Goal: Task Accomplishment & Management: Use online tool/utility

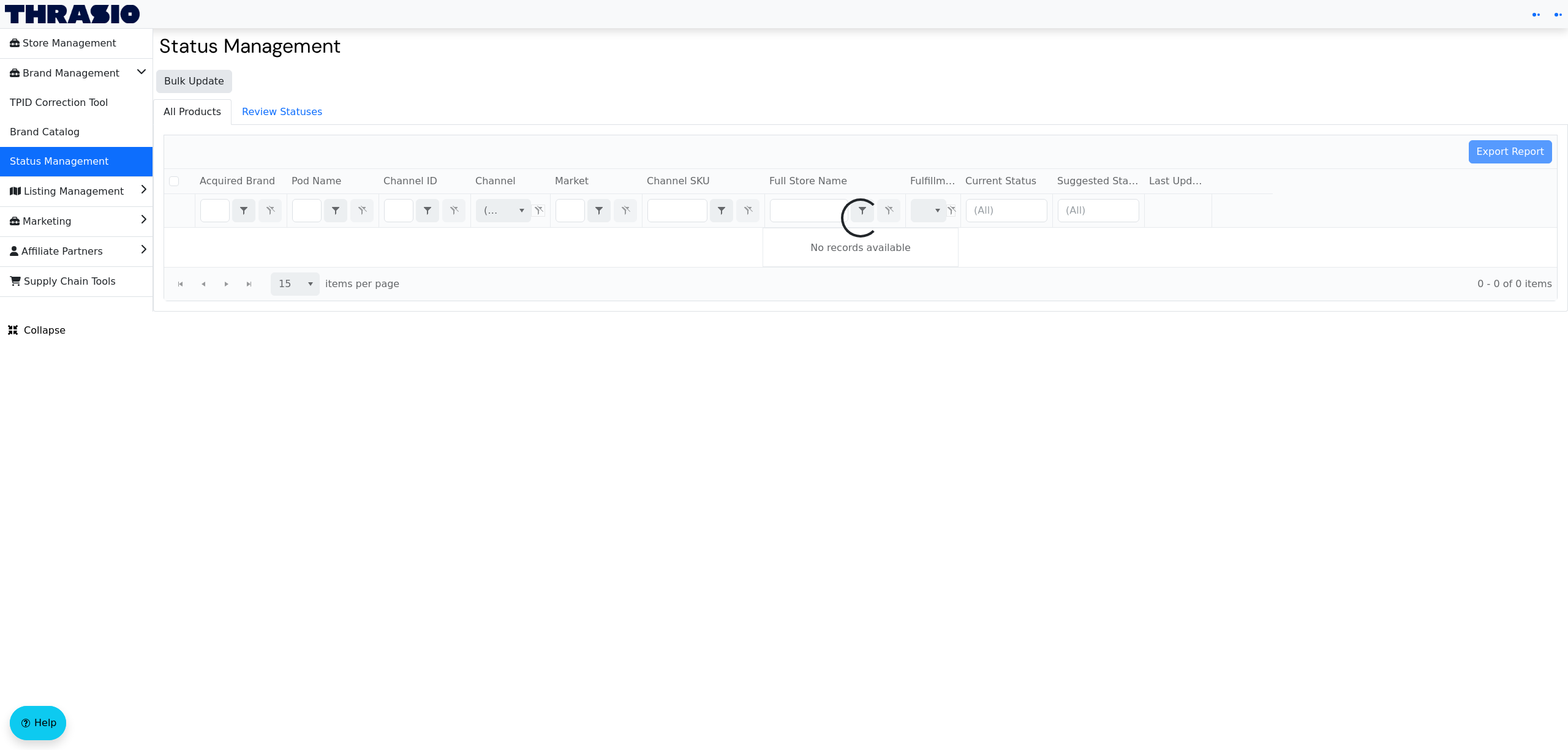
checkbox input "false"
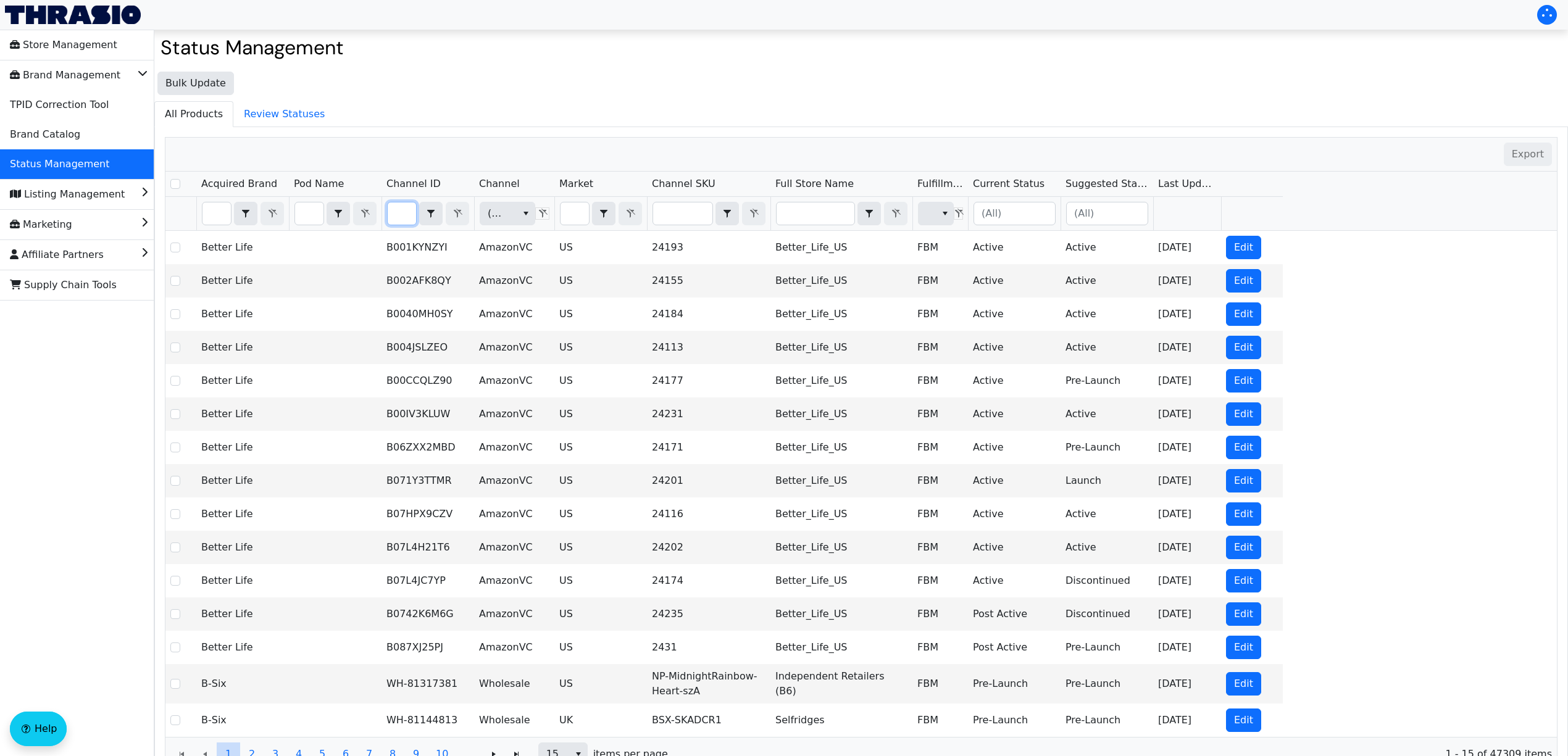
click at [412, 220] on input "Filter" at bounding box center [402, 214] width 28 height 22
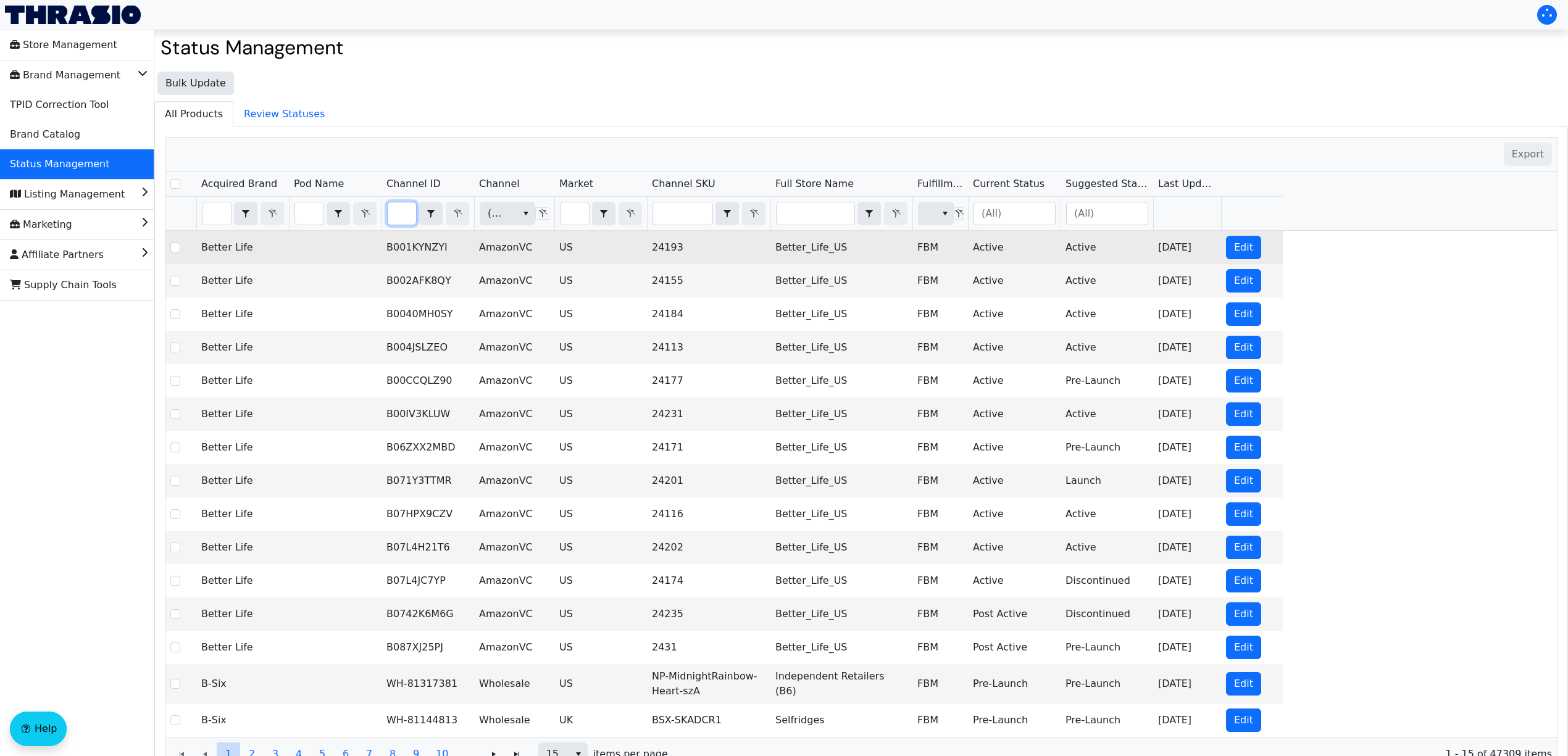
type input "B08SQRGNKP"
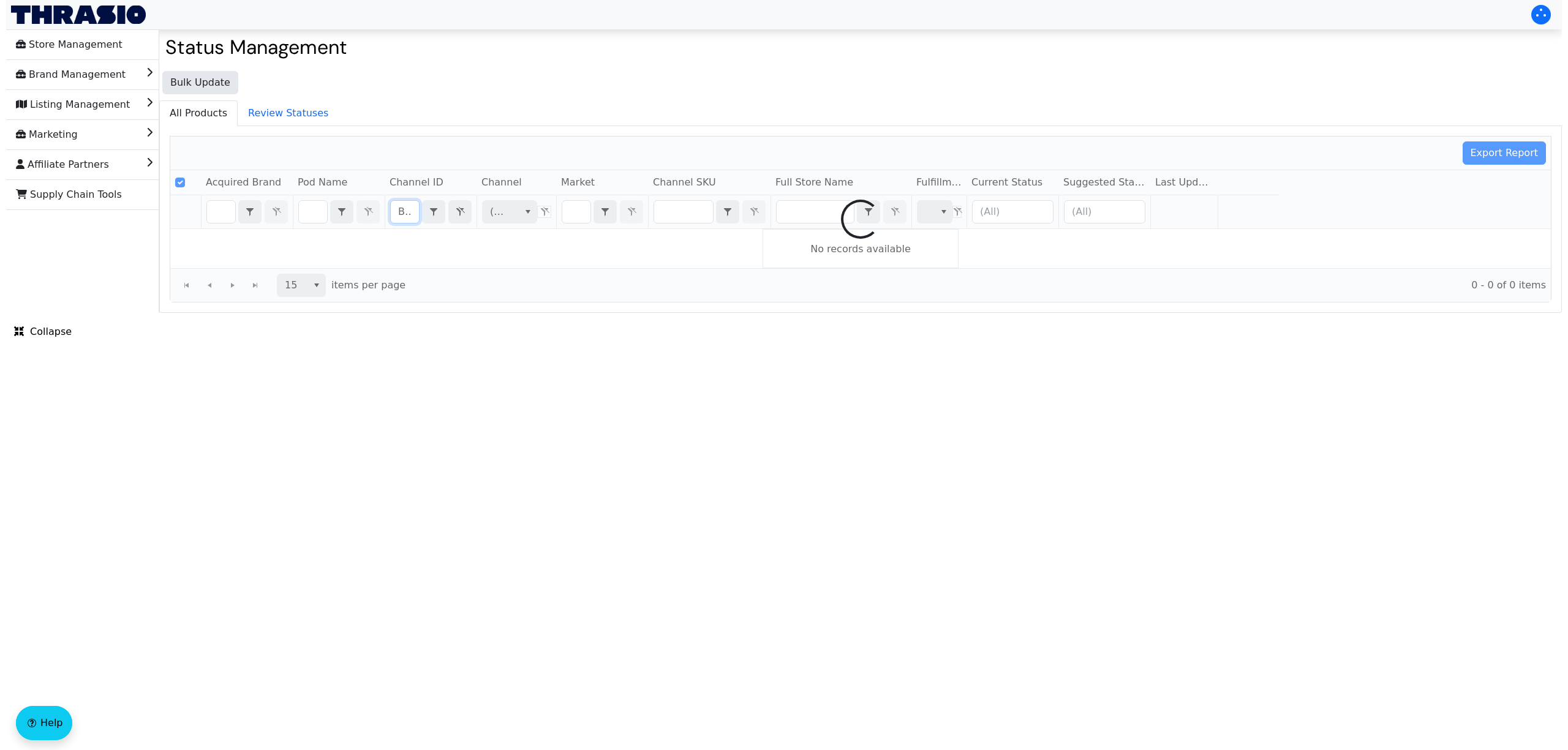
scroll to position [0, 47]
checkbox input "false"
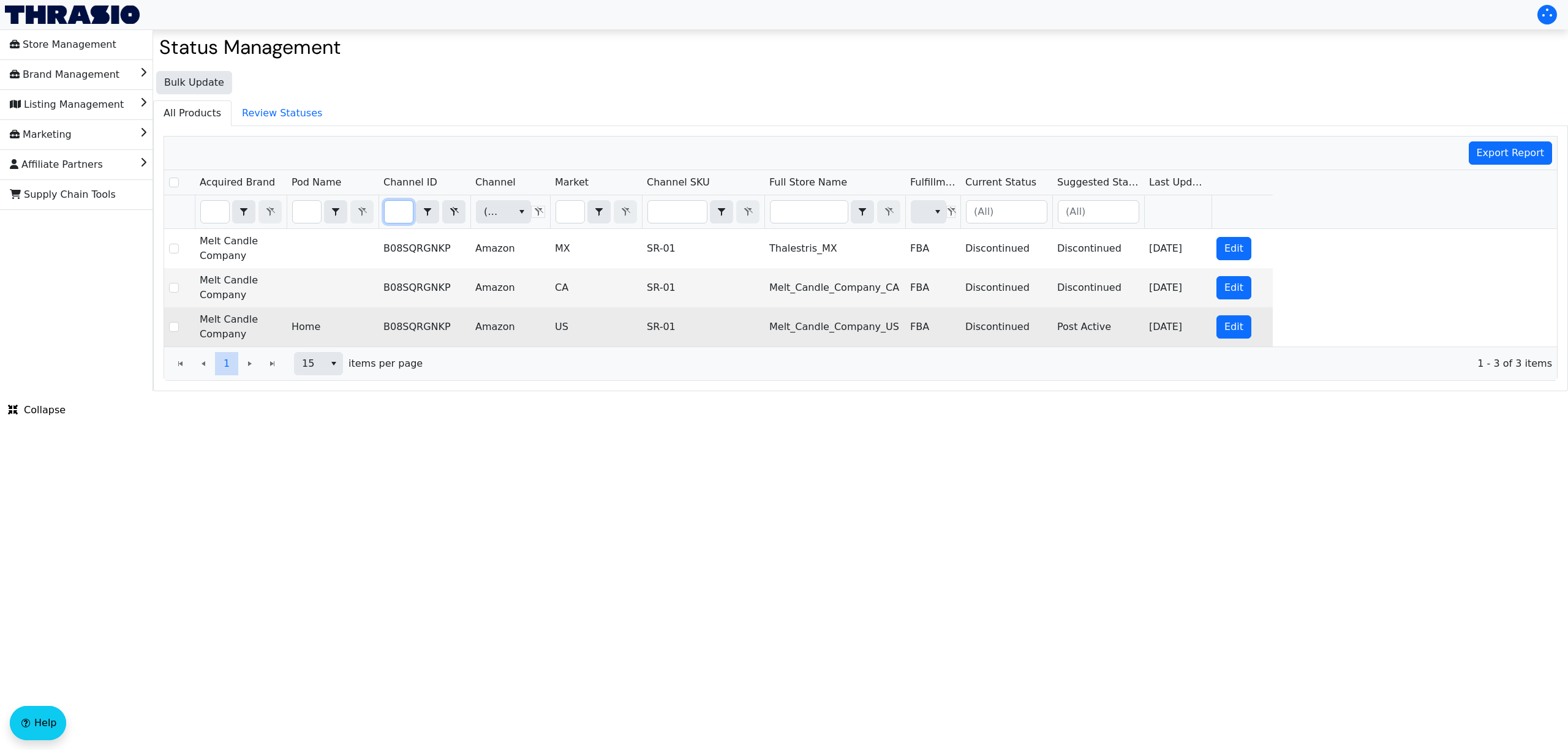
type input "B08SQRGNKP"
click at [615, 335] on td "US" at bounding box center [596, 327] width 92 height 39
click at [1229, 335] on span "Edit" at bounding box center [1233, 327] width 19 height 15
checkbox input "true"
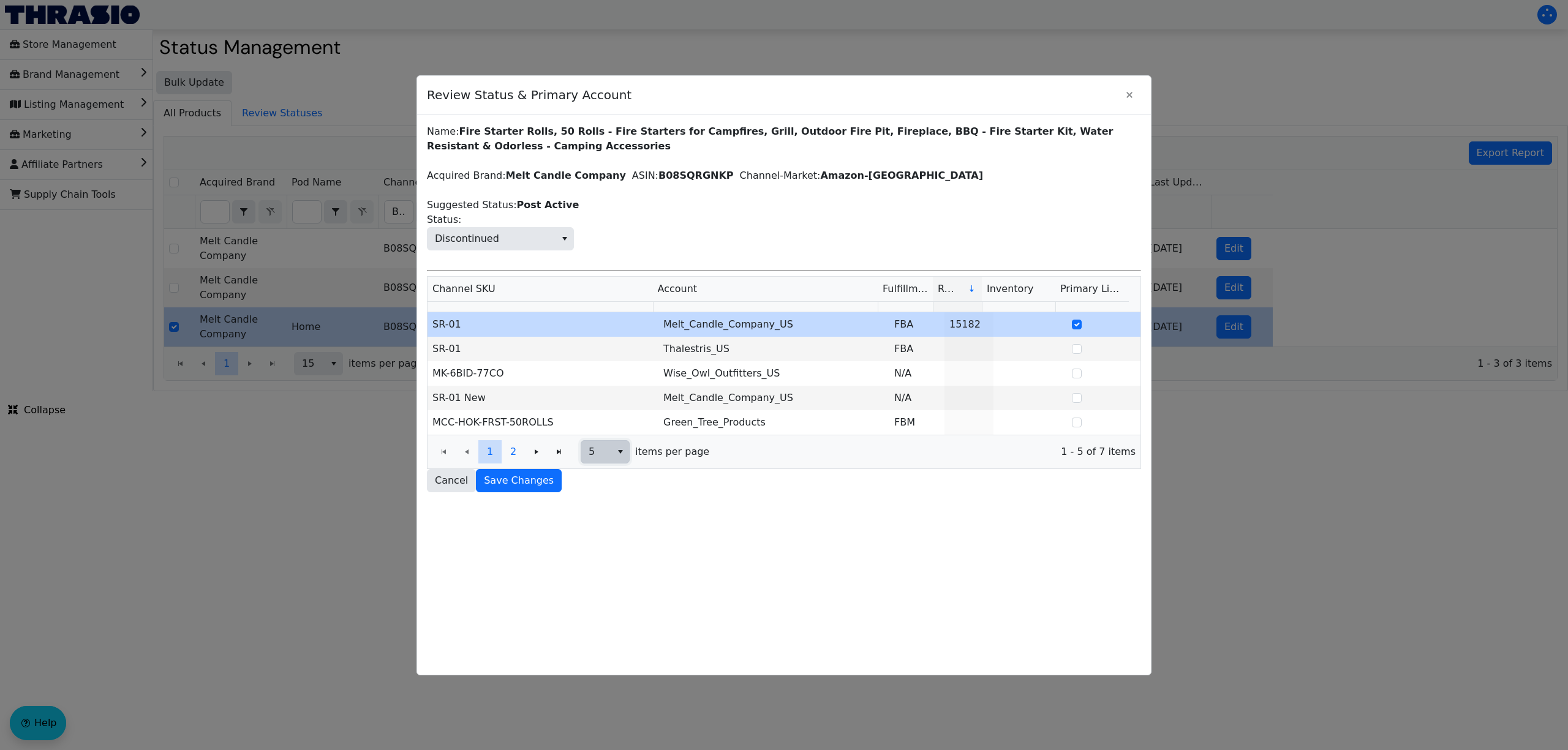
click at [603, 454] on span "5" at bounding box center [596, 452] width 16 height 15
click at [624, 513] on li "20" at bounding box center [606, 516] width 48 height 20
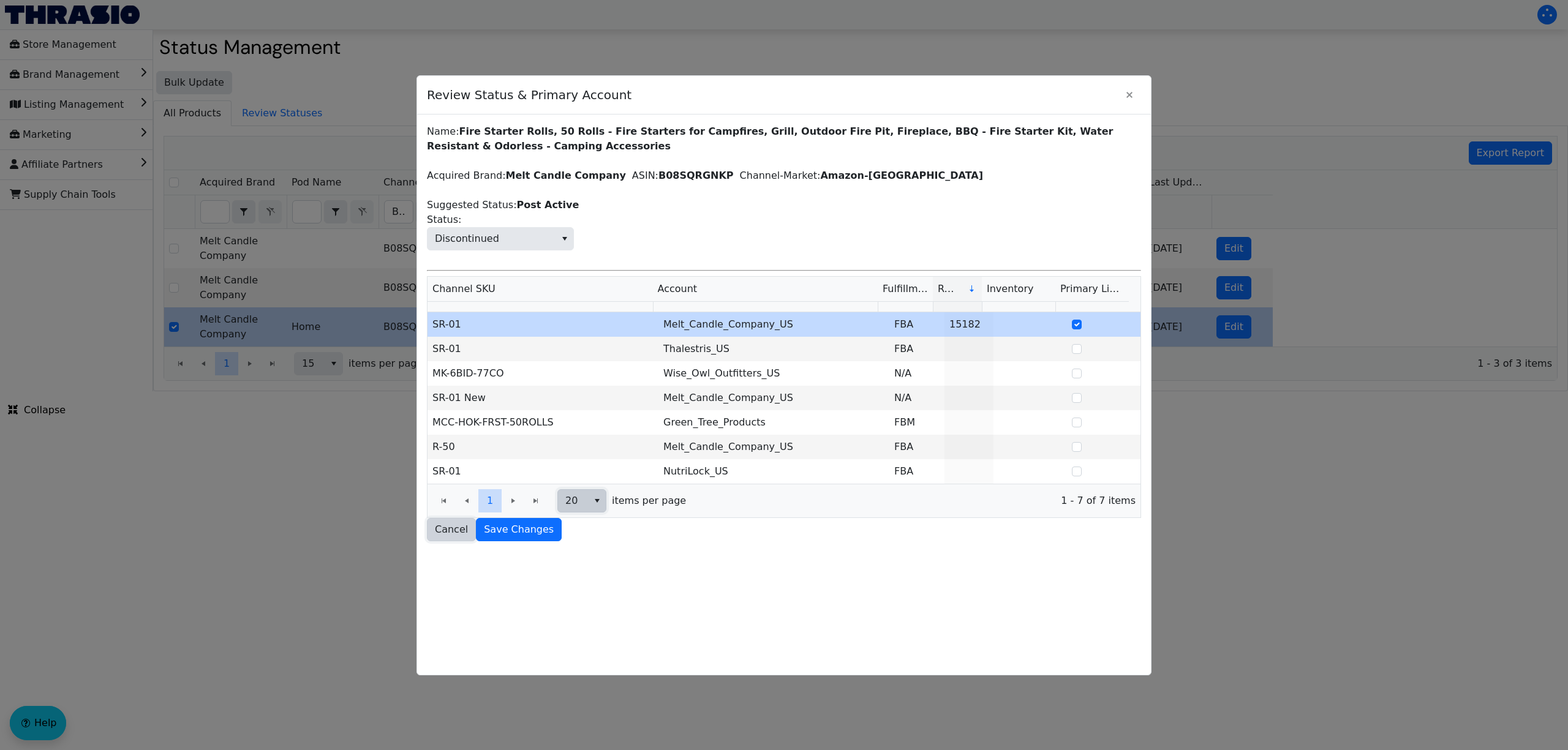
click at [442, 534] on span "Cancel" at bounding box center [451, 529] width 33 height 15
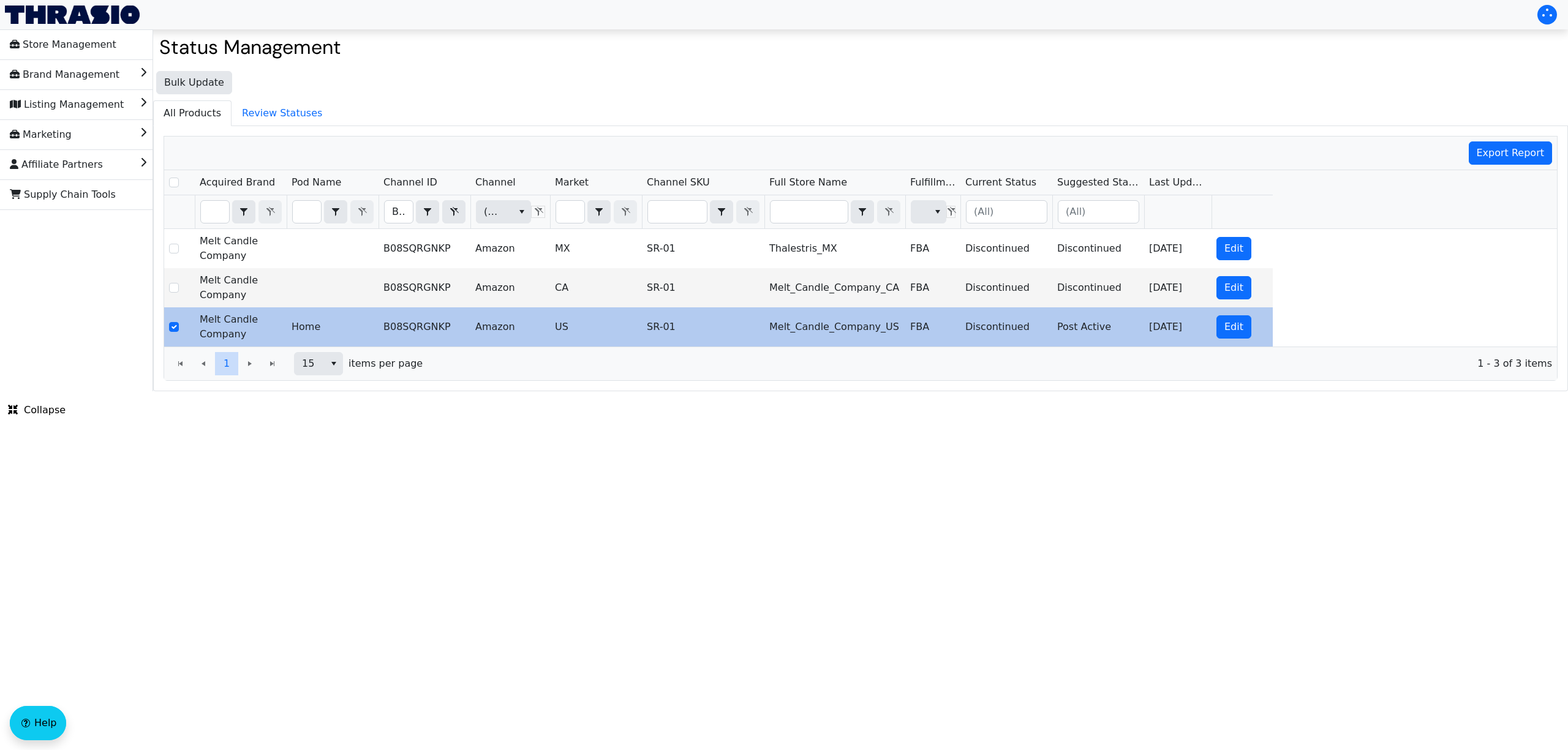
click at [470, 216] on th "(All)" at bounding box center [510, 212] width 79 height 34
click at [458, 212] on icon "Filter" at bounding box center [454, 212] width 15 height 10
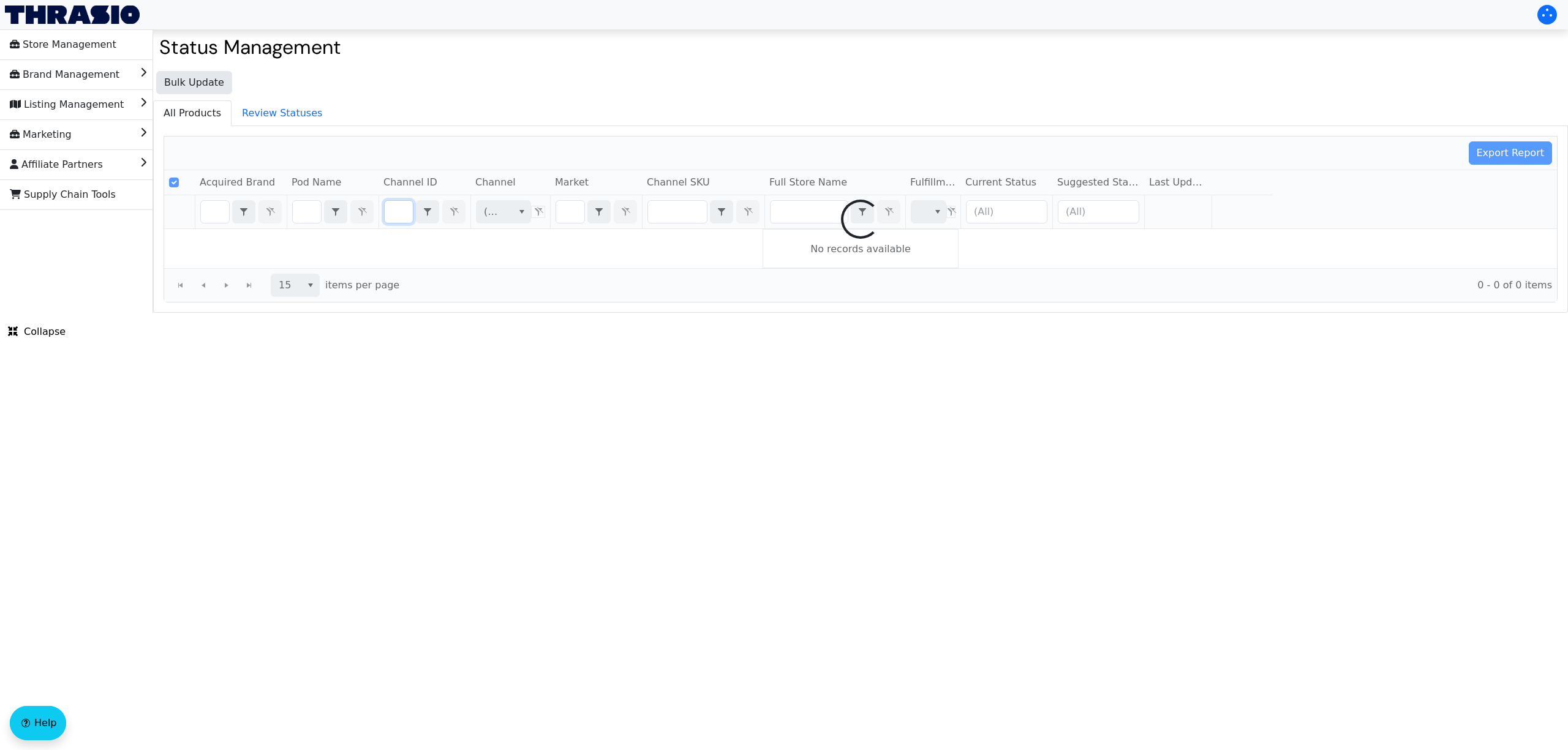
checkbox input "false"
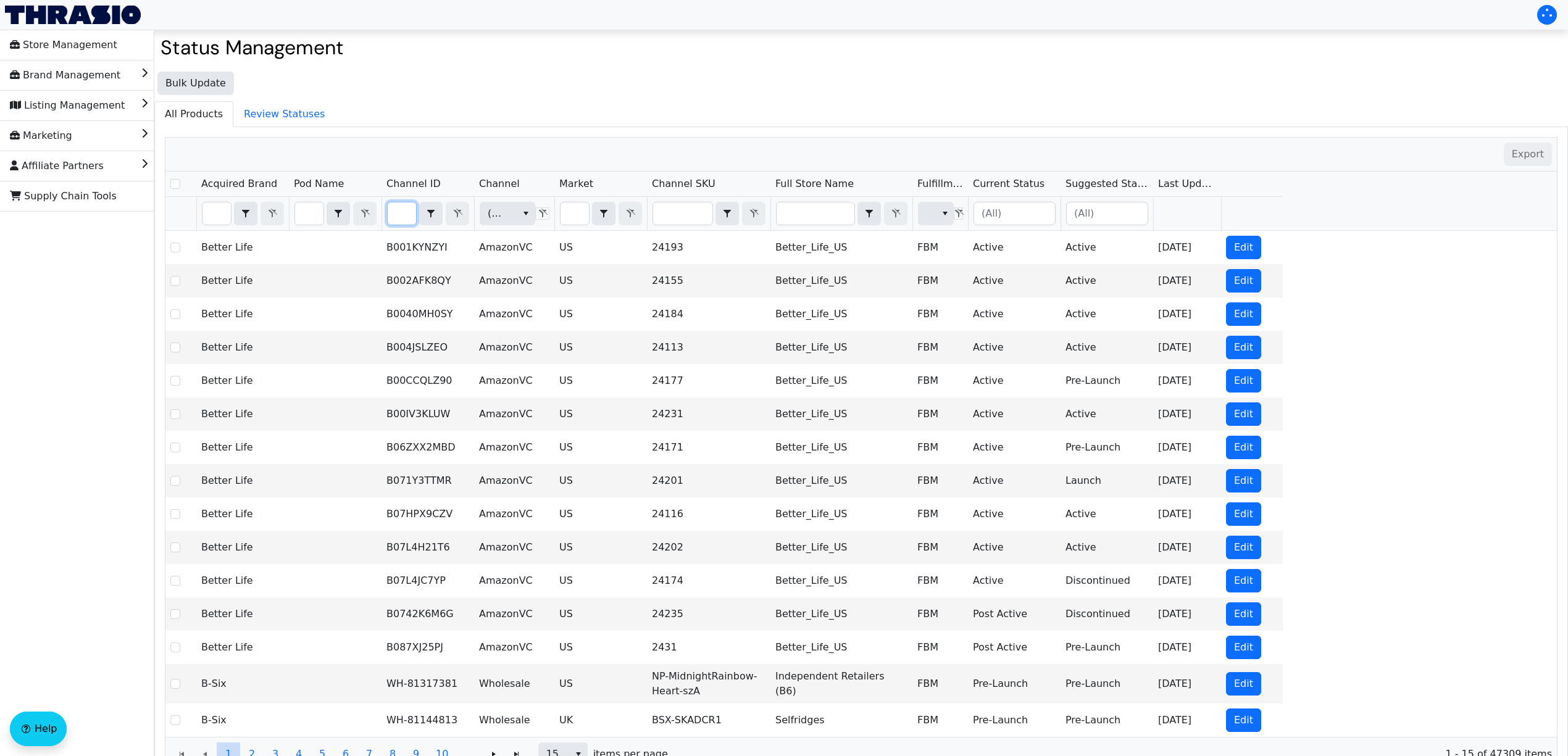
type input "B0863WFGCR"
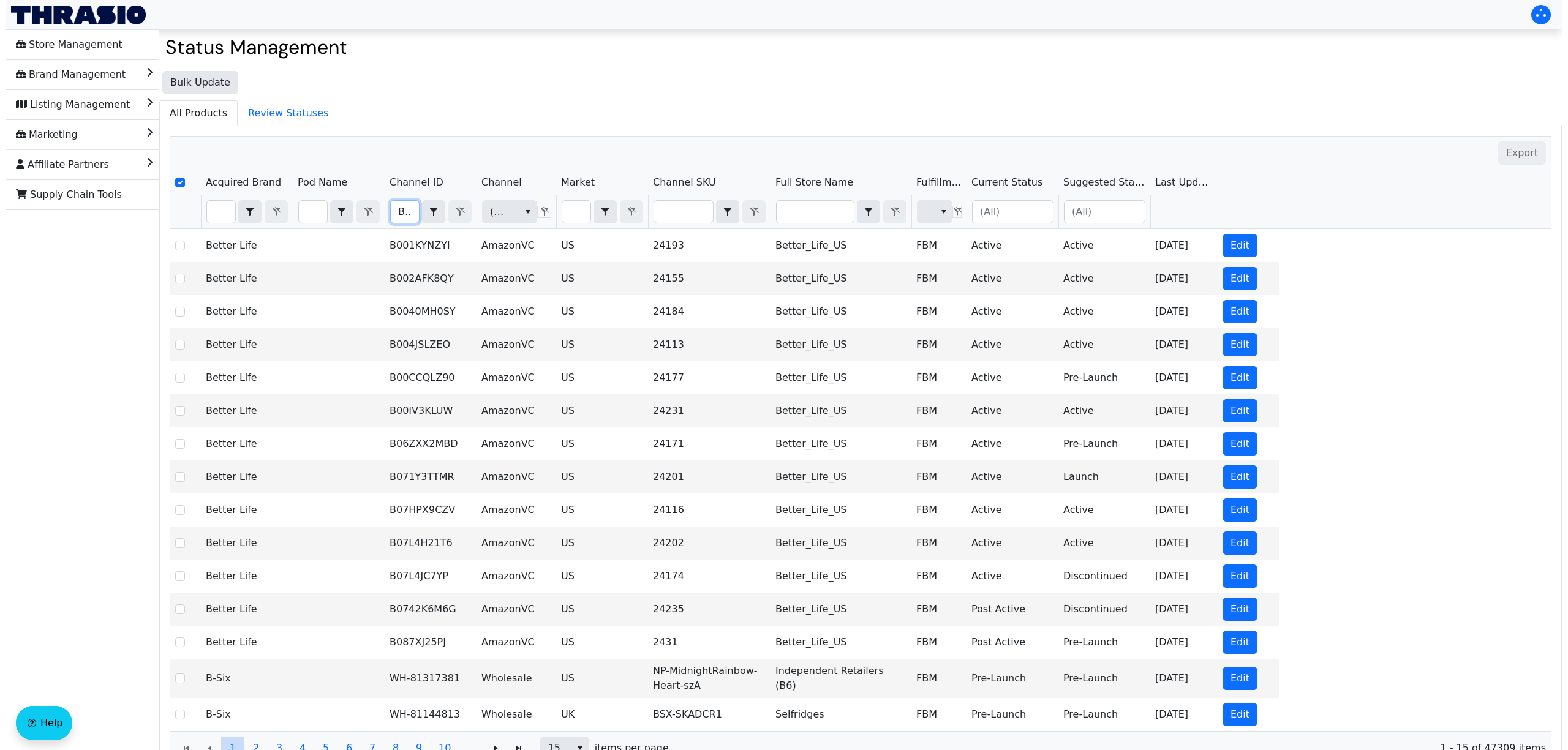
scroll to position [0, 46]
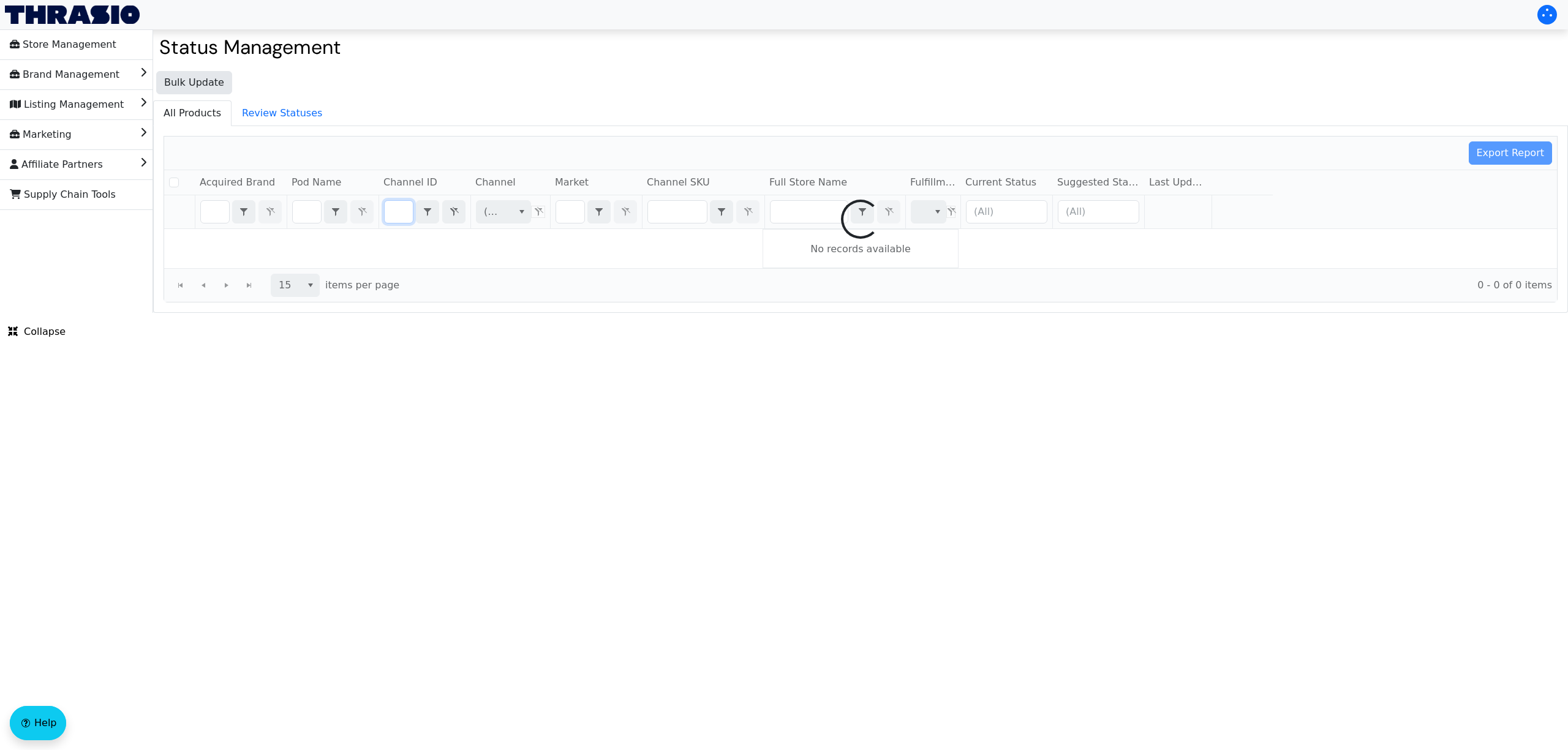
checkbox input "false"
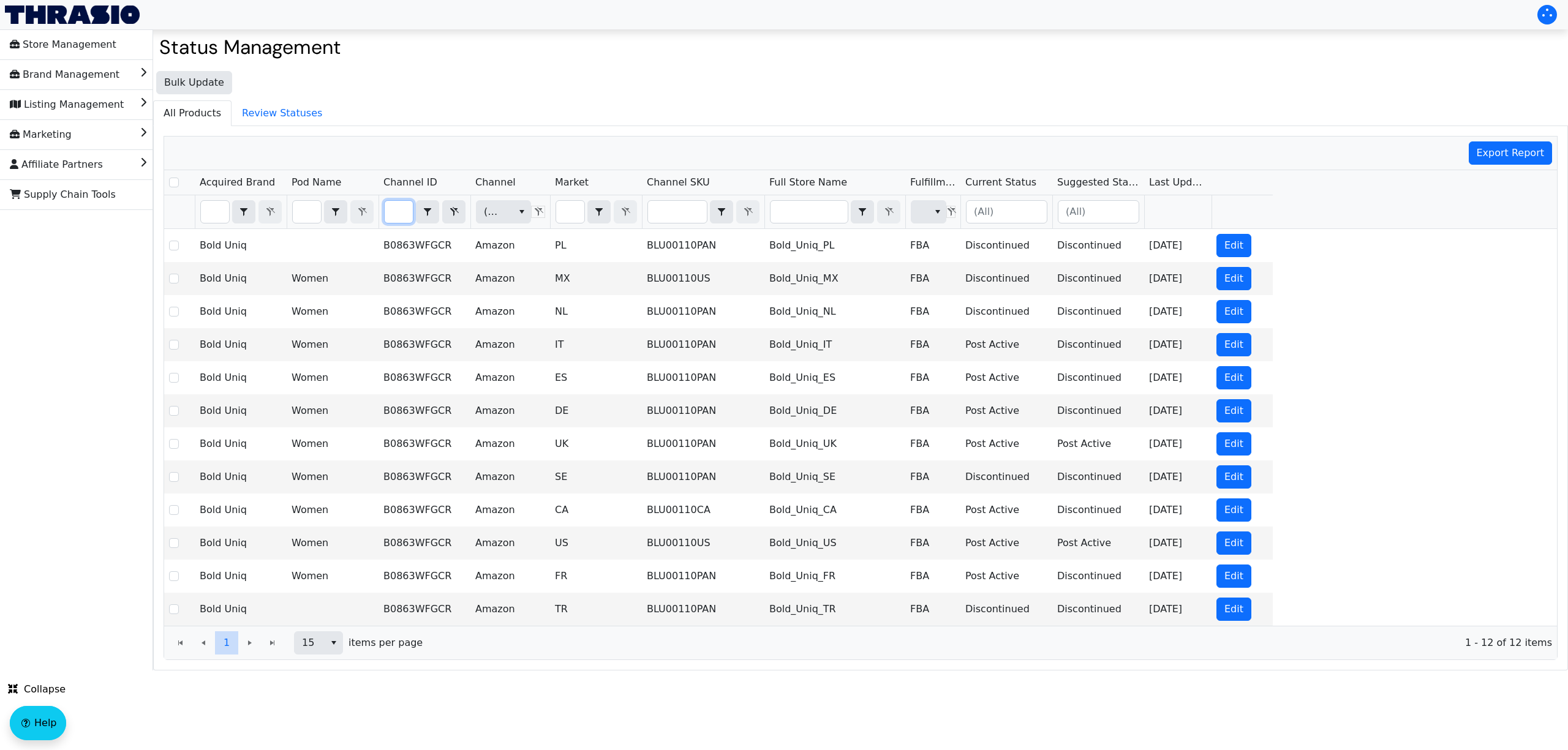
type input "B0863WFGCR"
click at [576, 215] on input "Filter" at bounding box center [570, 212] width 28 height 22
type input "u"
checkbox input "true"
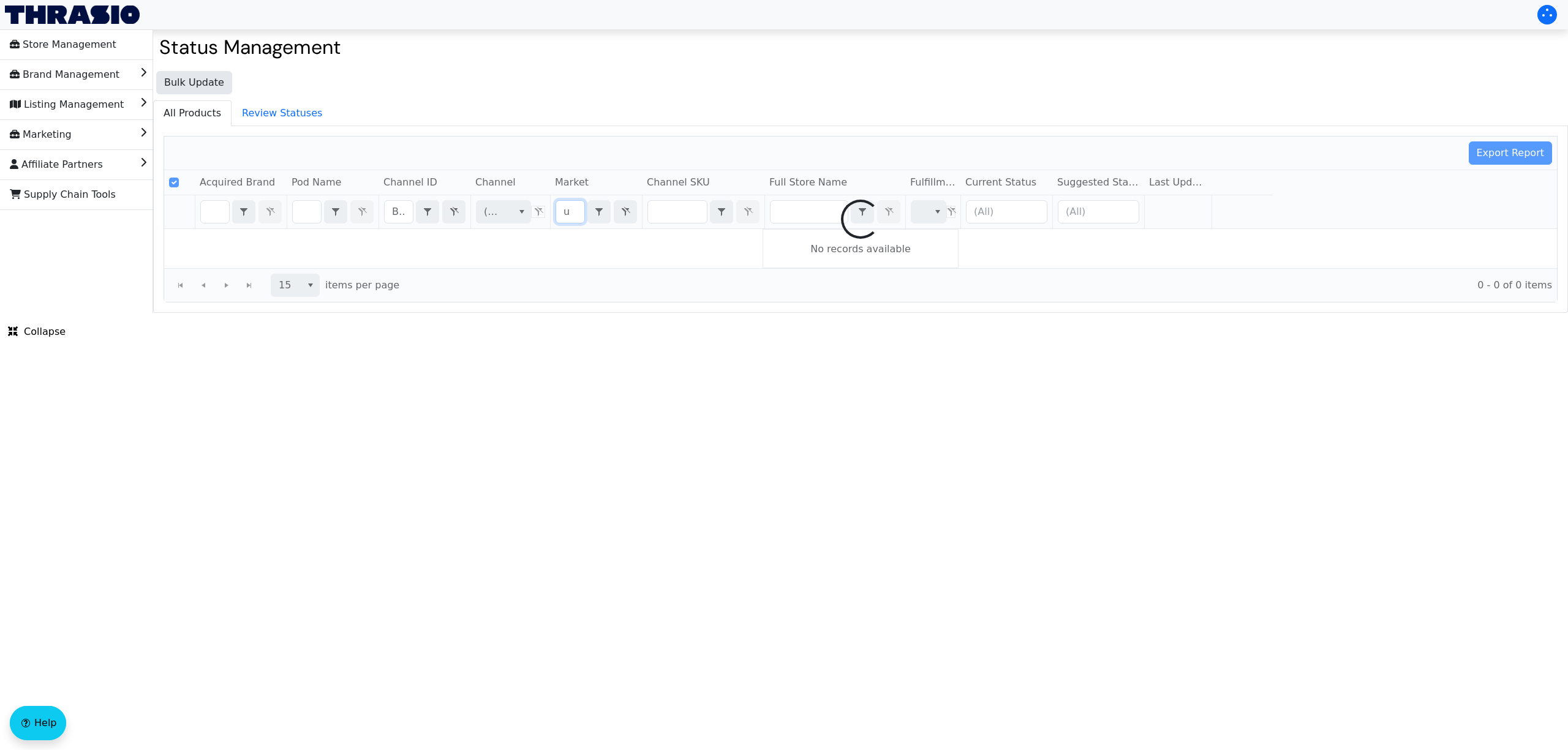
type input "us"
checkbox input "false"
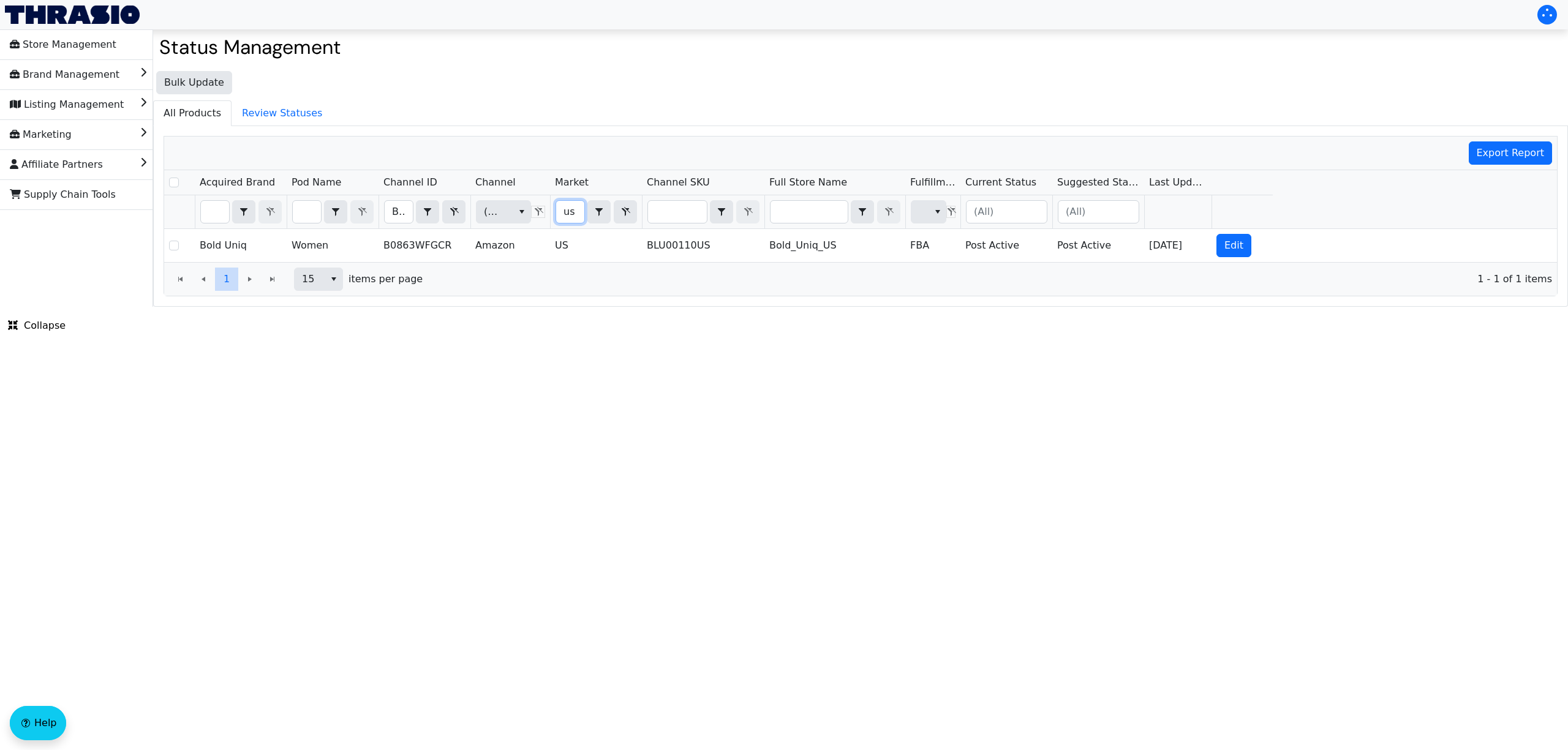
type input "us"
